Goal: Task Accomplishment & Management: Manage account settings

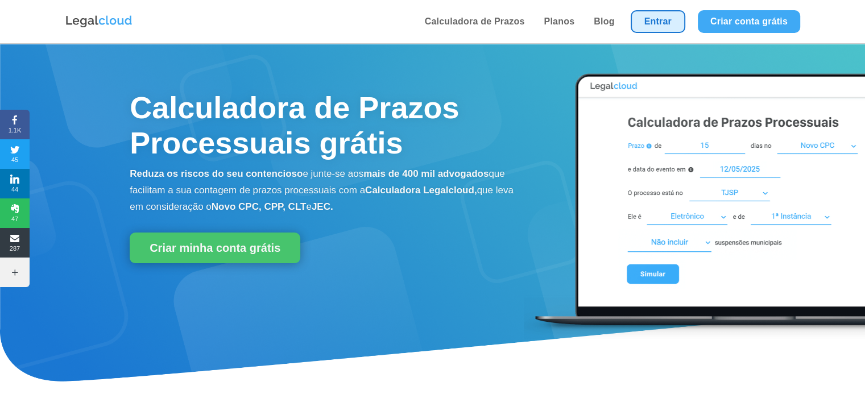
click at [661, 27] on link "Entrar" at bounding box center [658, 21] width 55 height 23
click at [648, 22] on link "Entrar" at bounding box center [658, 21] width 55 height 23
click at [678, 16] on link "Entrar" at bounding box center [658, 21] width 55 height 23
